Goal: Transaction & Acquisition: Purchase product/service

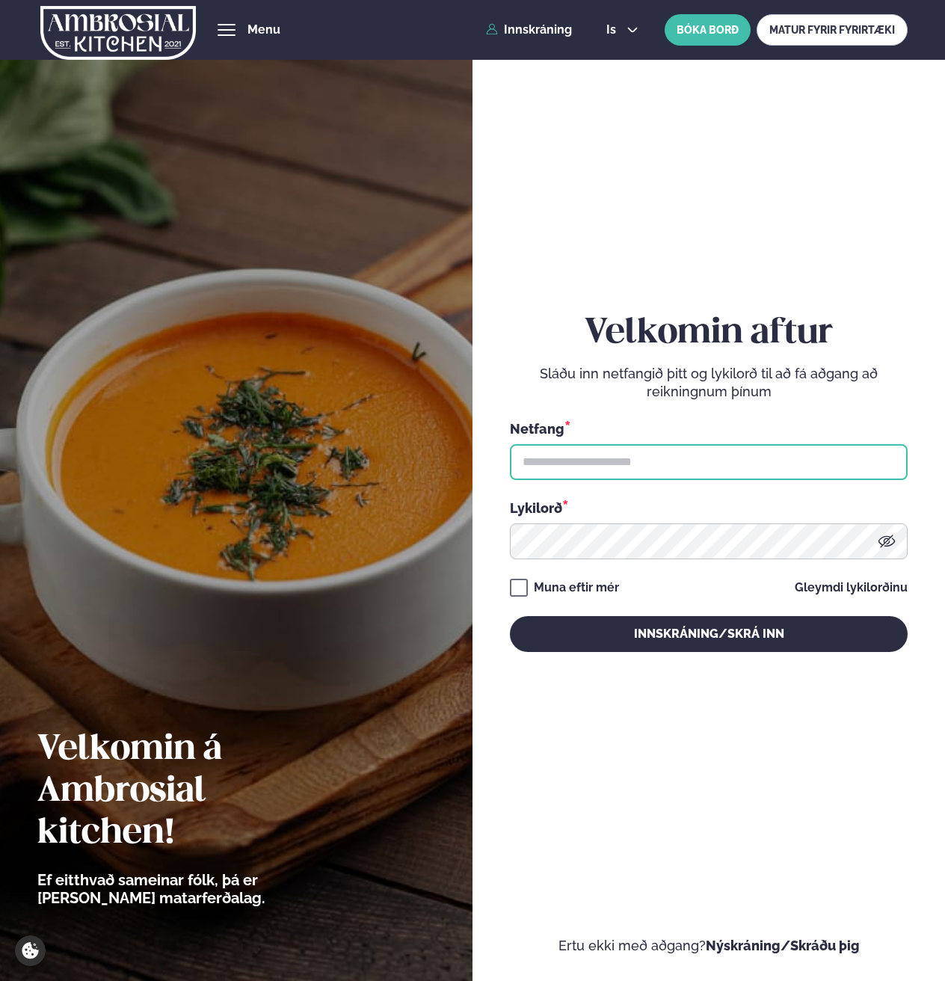
drag, startPoint x: 528, startPoint y: 446, endPoint x: 537, endPoint y: 455, distance: 12.7
click at [529, 446] on input "text" at bounding box center [709, 462] width 398 height 36
type input "**********"
click at [510, 616] on button "Innskráning/Skrá inn" at bounding box center [709, 634] width 398 height 36
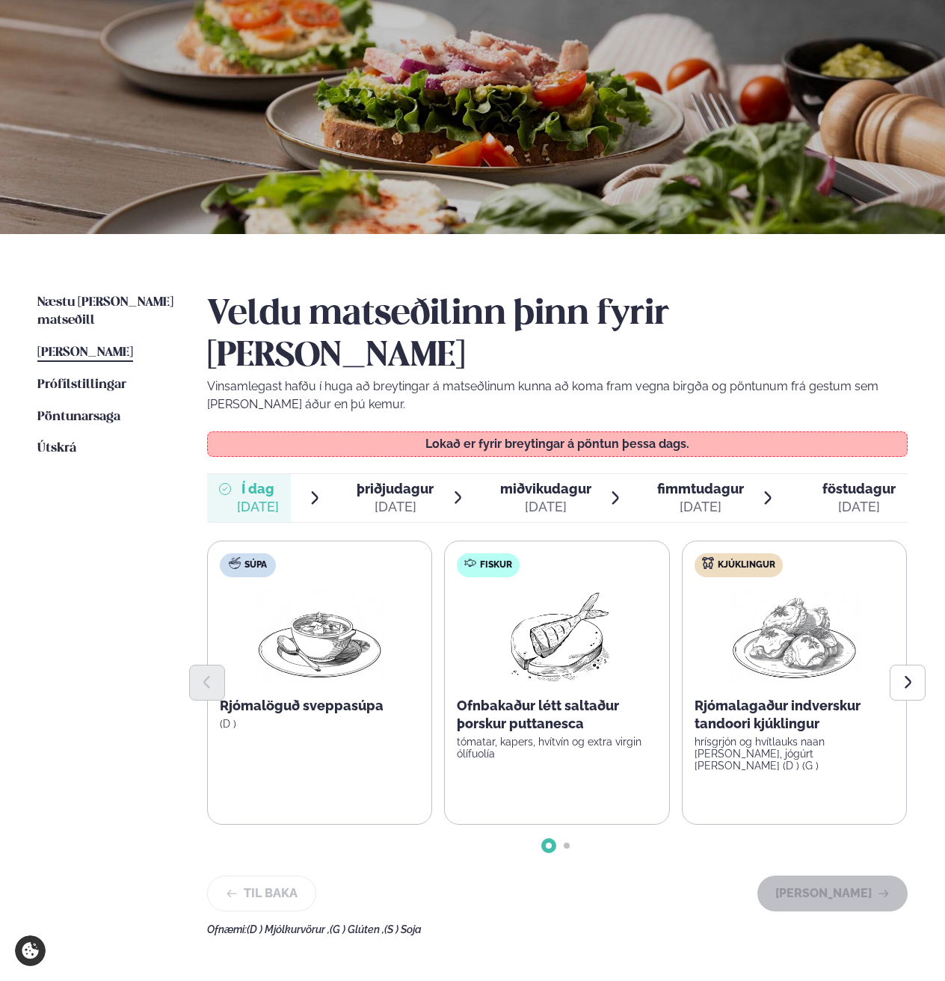
scroll to position [98, 0]
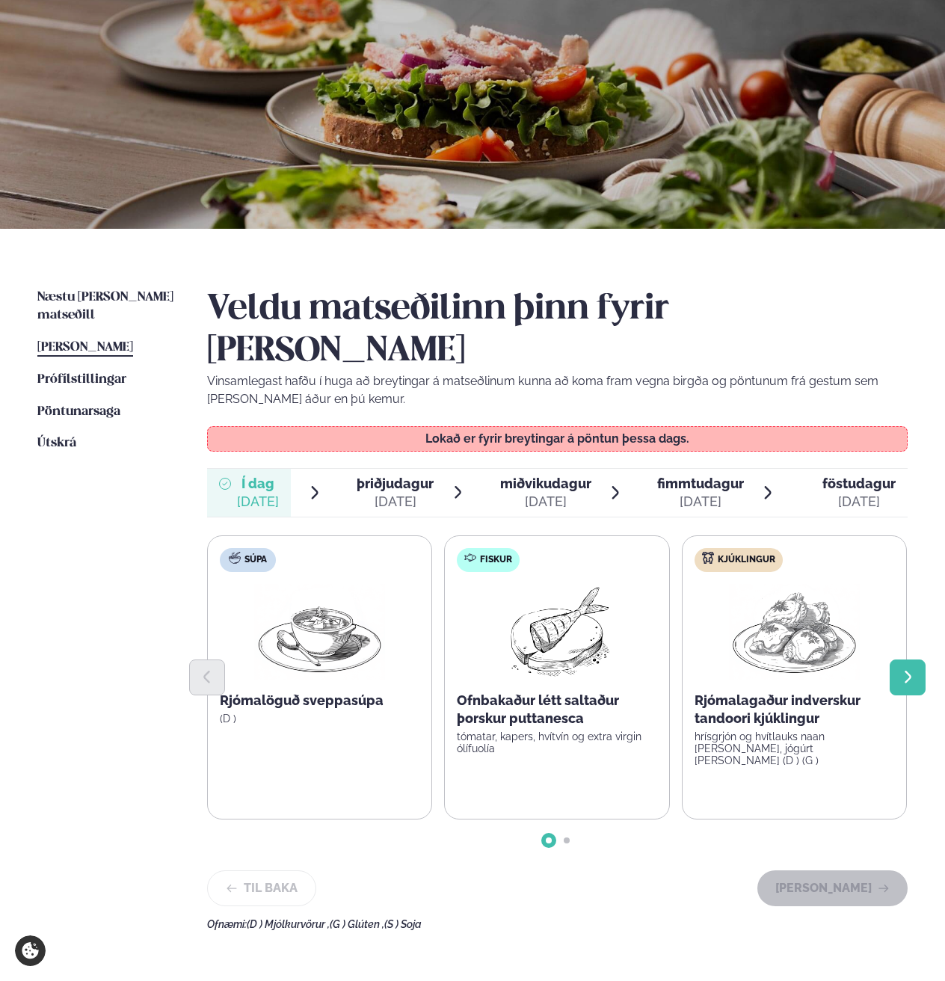
click at [911, 669] on icon "Next slide" at bounding box center [908, 677] width 16 height 16
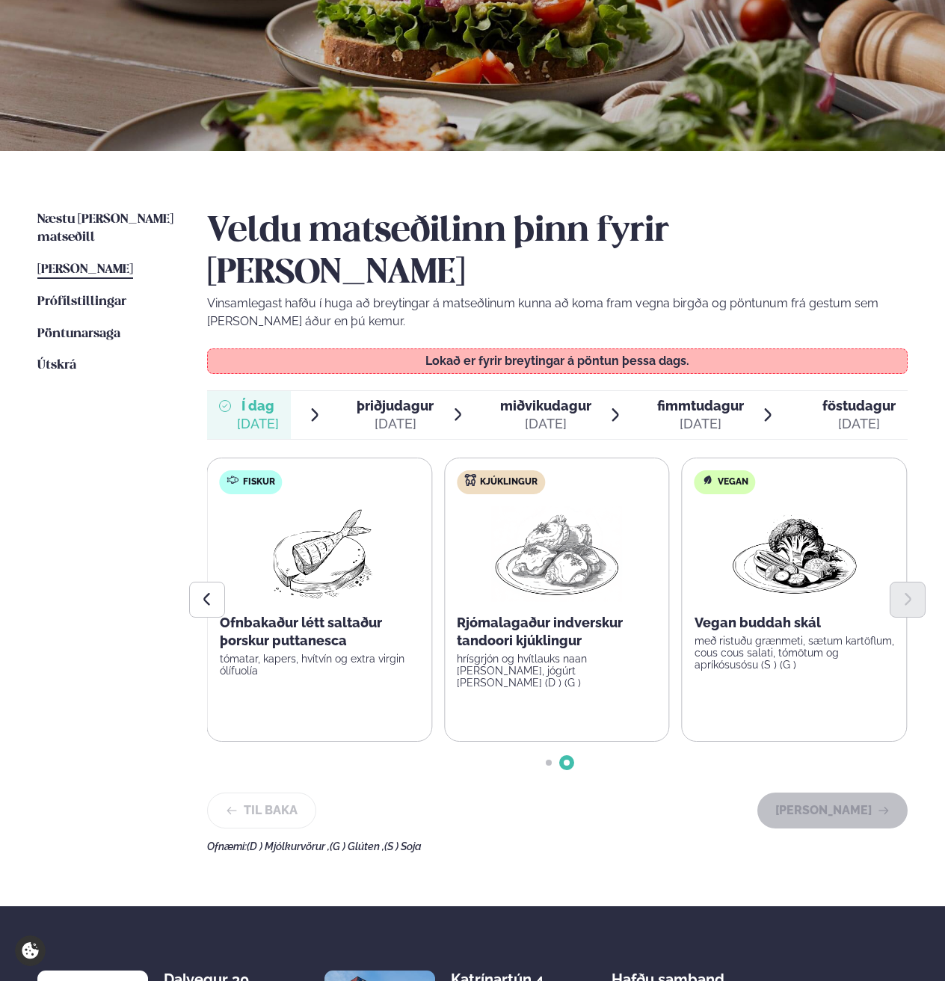
scroll to position [148, 0]
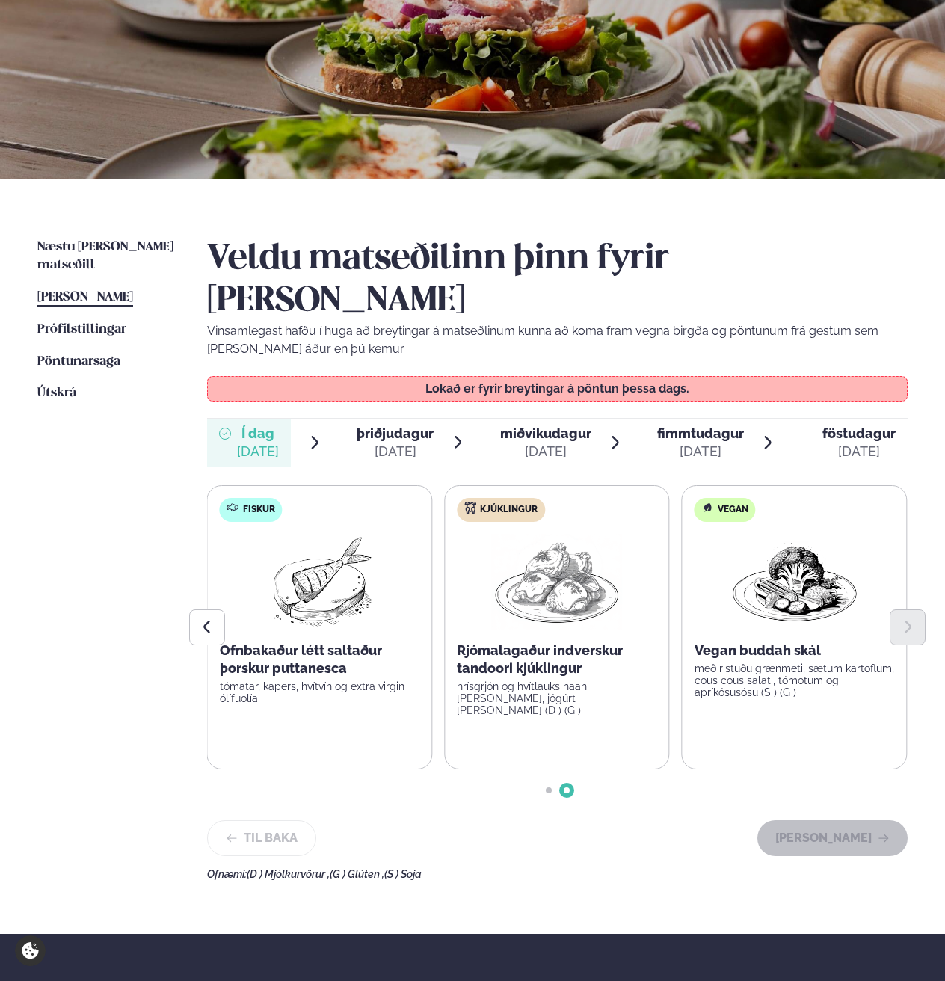
click at [410, 425] on span "þriðjudagur" at bounding box center [395, 433] width 77 height 16
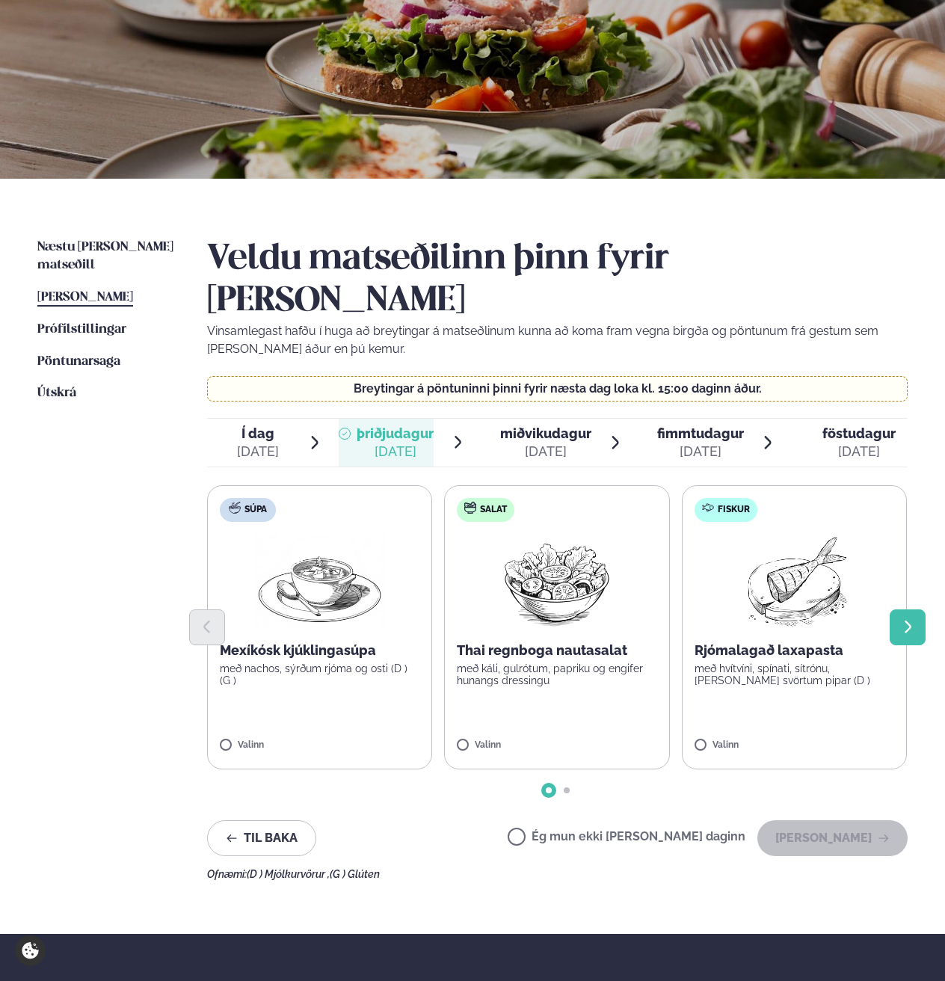
click at [904, 619] on icon "Next slide" at bounding box center [908, 627] width 16 height 16
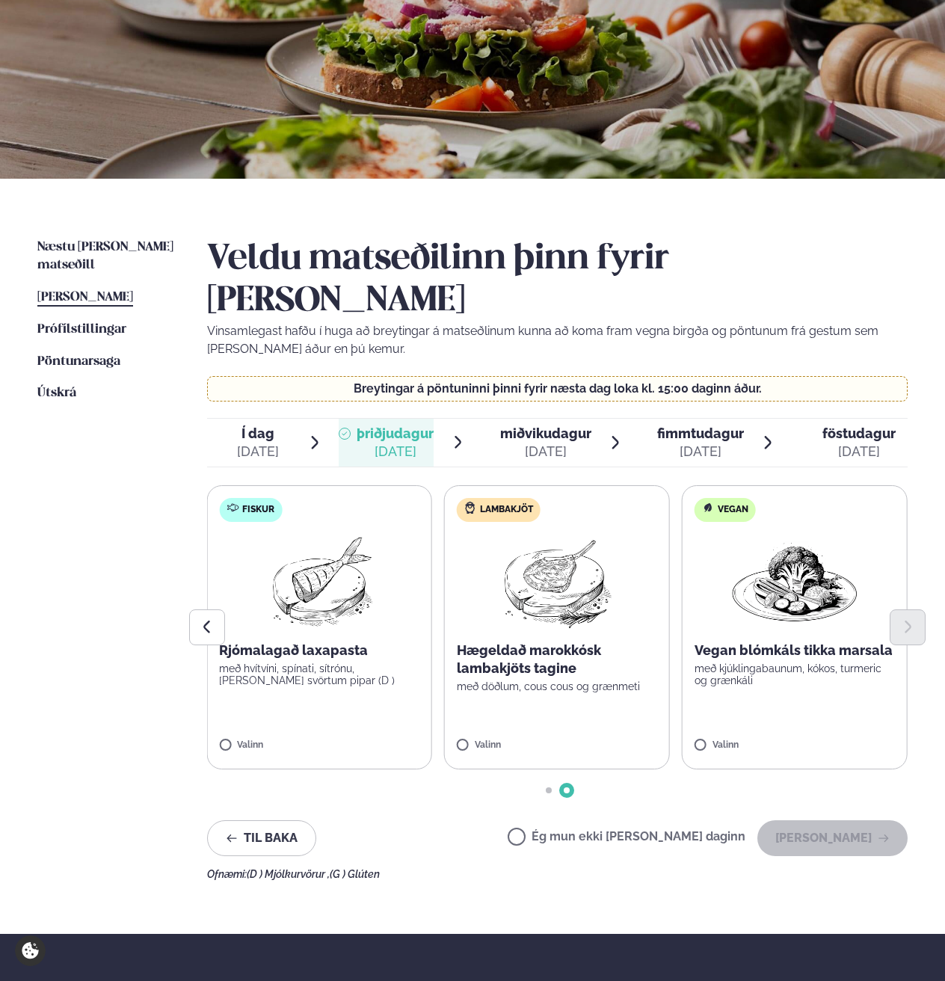
click at [674, 425] on span "fimmtudagur" at bounding box center [700, 433] width 87 height 16
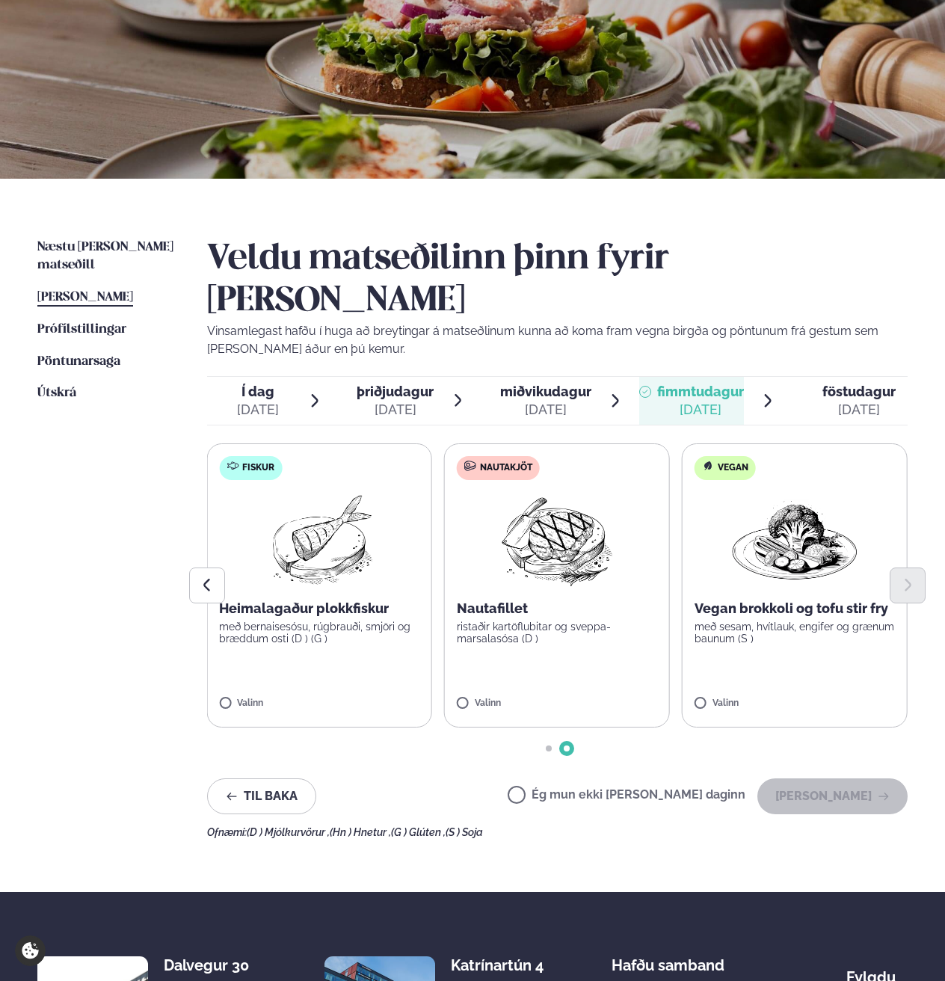
click at [833, 401] on div "[DATE]" at bounding box center [858, 410] width 73 height 18
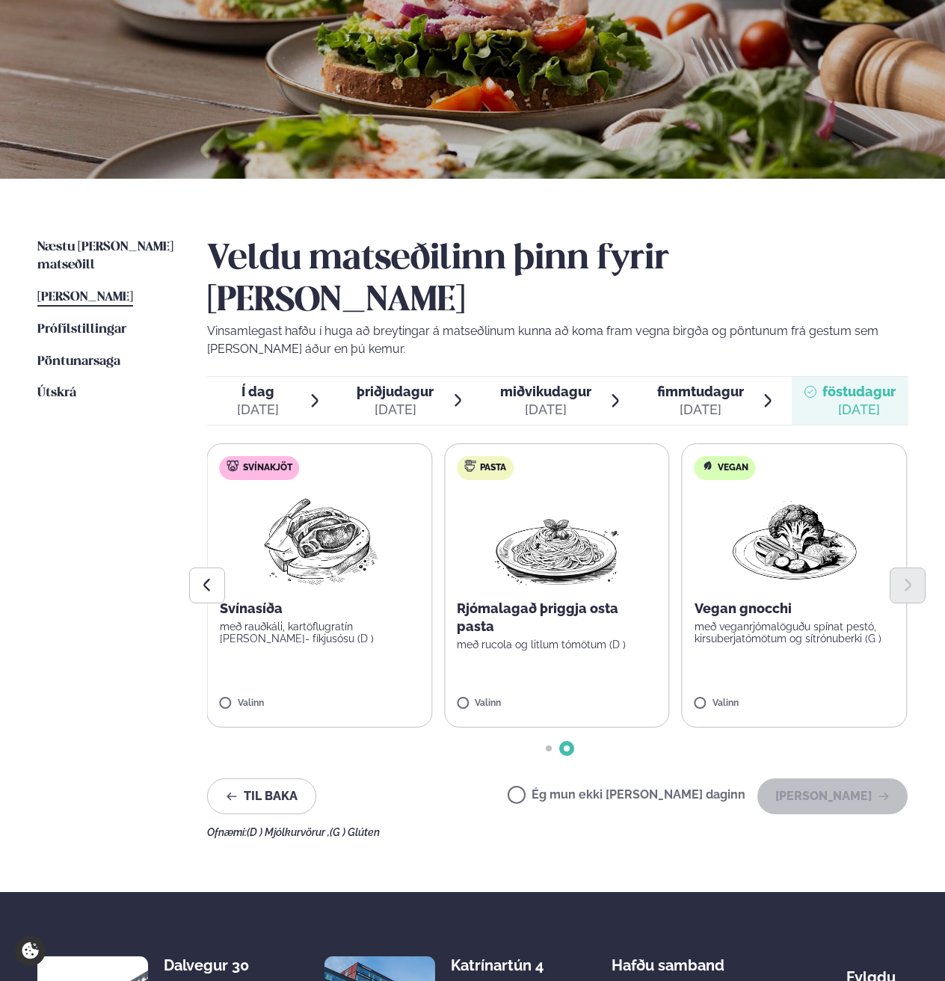
click at [395, 383] on span "þriðjudagur" at bounding box center [395, 391] width 77 height 16
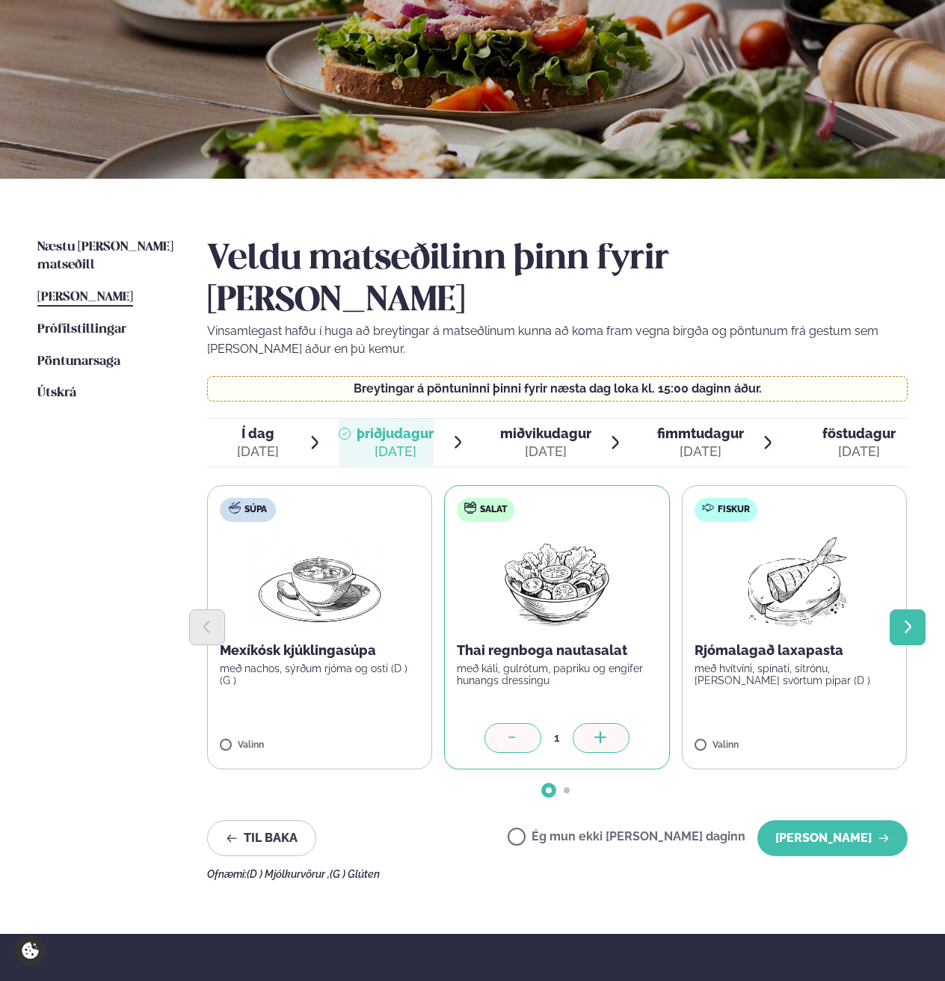
click at [893, 609] on button "Next slide" at bounding box center [907, 627] width 36 height 36
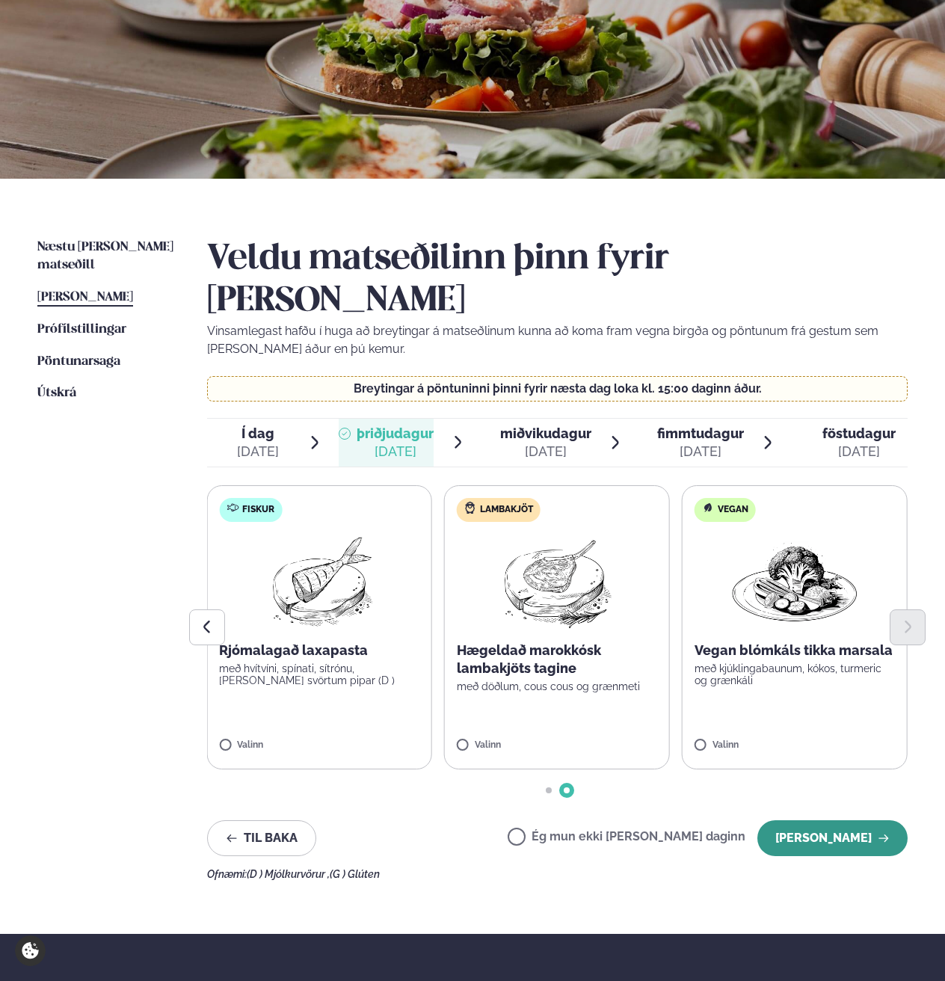
click at [832, 820] on button "[PERSON_NAME]" at bounding box center [832, 838] width 150 height 36
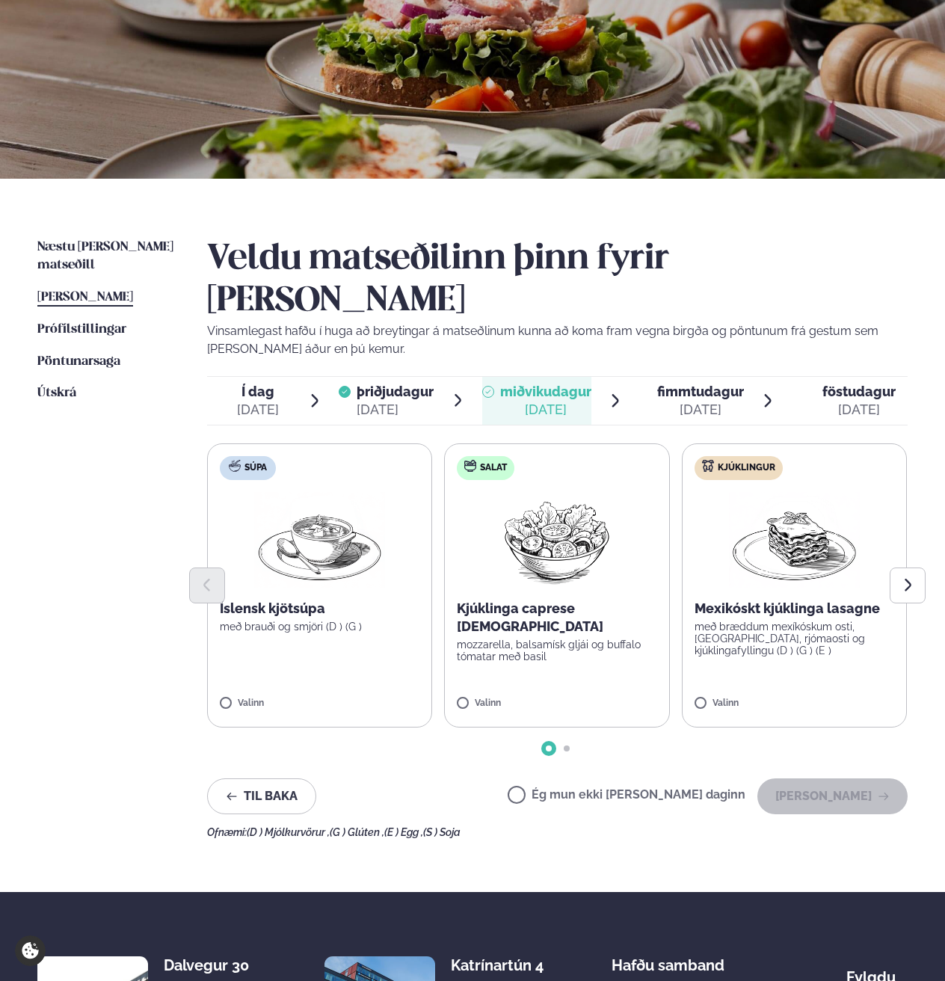
drag, startPoint x: 573, startPoint y: 759, endPoint x: 588, endPoint y: 759, distance: 15.7
click at [574, 789] on label "Ég mun ekki [PERSON_NAME] daginn" at bounding box center [627, 797] width 238 height 16
click at [566, 789] on label "Ég mun ekki [PERSON_NAME] daginn" at bounding box center [627, 797] width 238 height 16
click at [829, 778] on button "[PERSON_NAME]" at bounding box center [832, 796] width 150 height 36
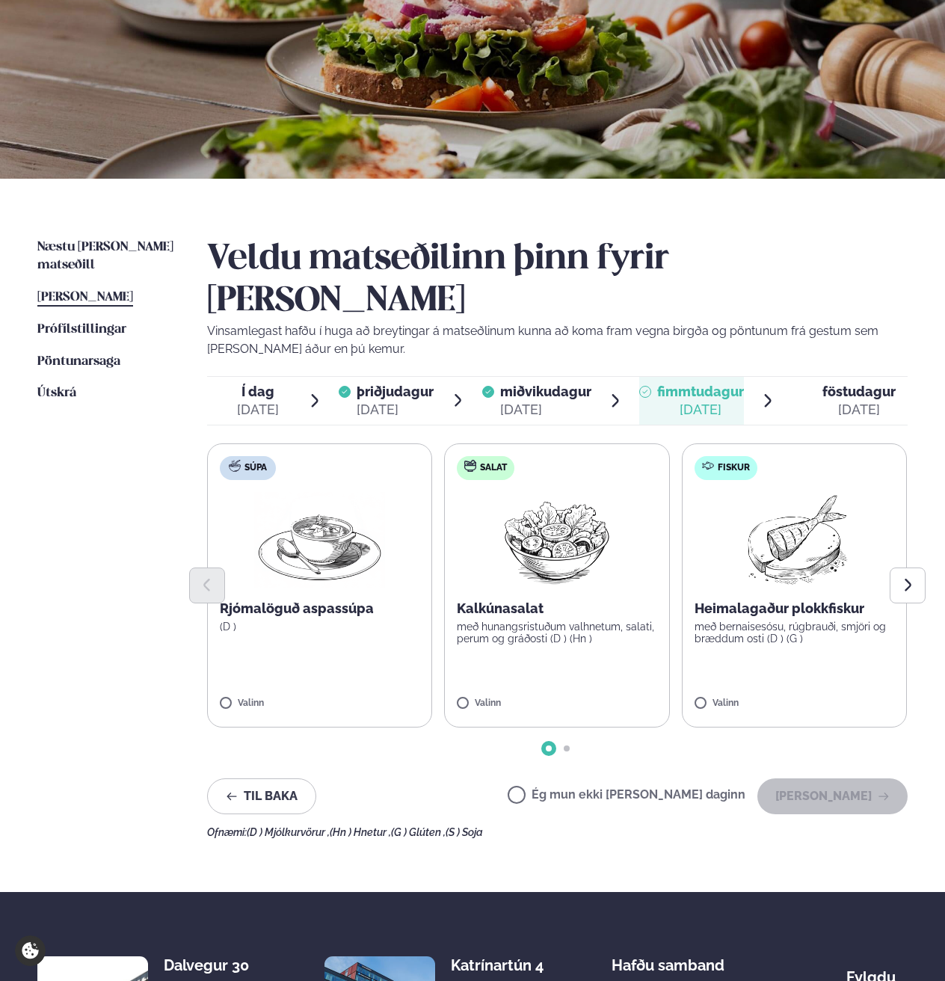
click at [566, 789] on label "Ég mun ekki [PERSON_NAME] daginn" at bounding box center [627, 797] width 238 height 16
click at [799, 778] on button "[PERSON_NAME]" at bounding box center [832, 796] width 150 height 36
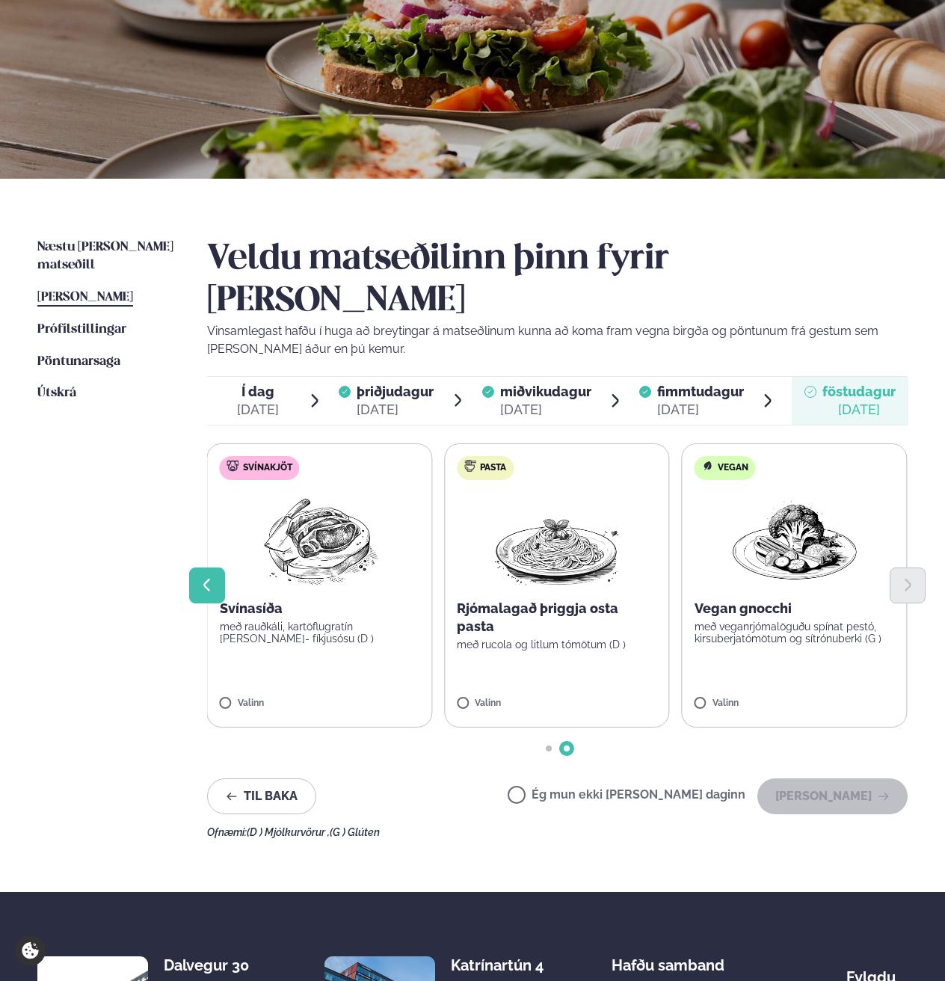
click at [217, 567] on button "Previous slide" at bounding box center [207, 585] width 36 height 36
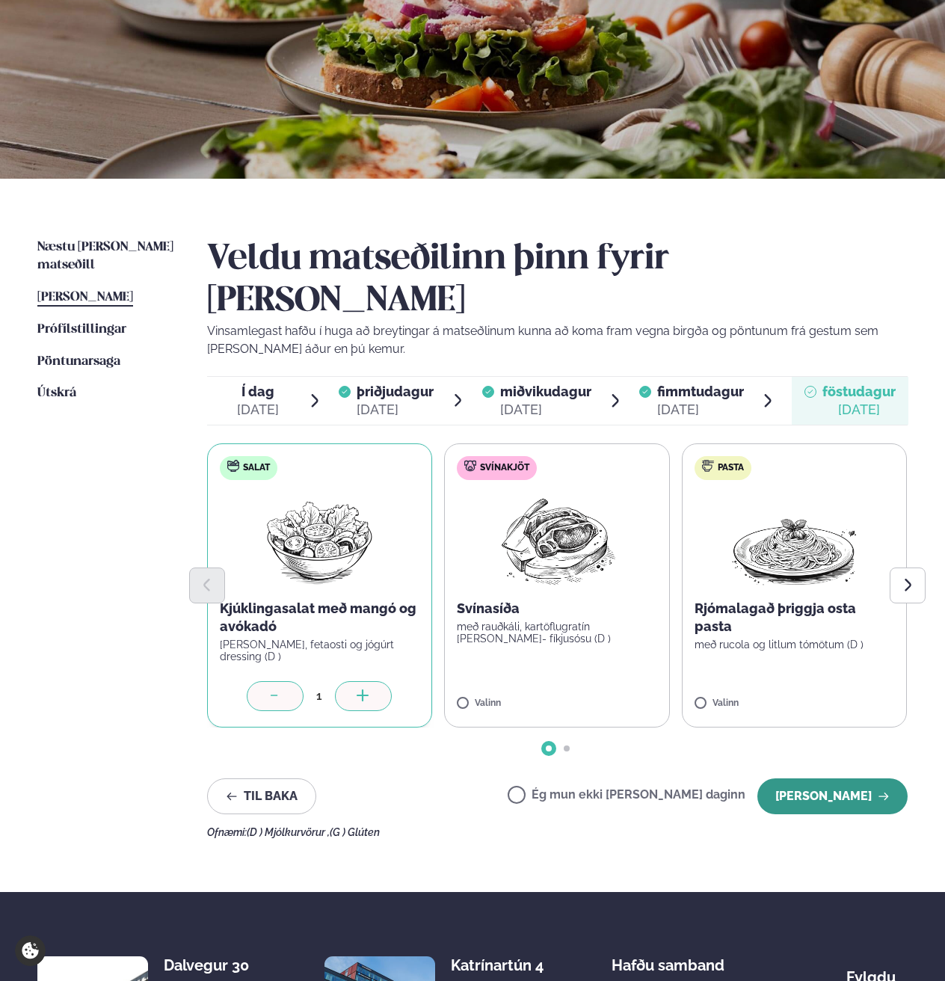
click at [855, 778] on button "[PERSON_NAME]" at bounding box center [832, 796] width 150 height 36
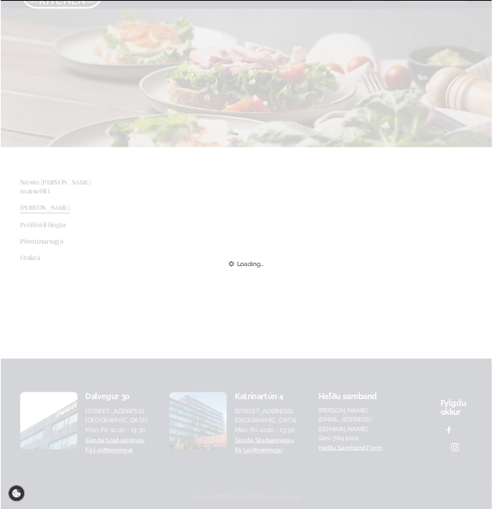
scroll to position [114, 0]
